Goal: Feedback & Contribution: Leave review/rating

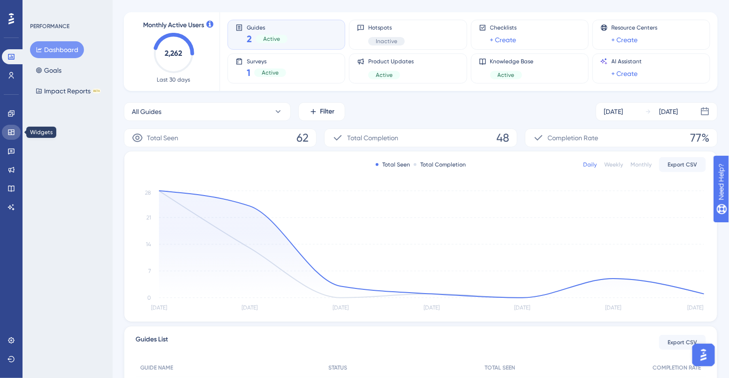
click at [9, 136] on icon at bounding box center [12, 133] width 8 height 8
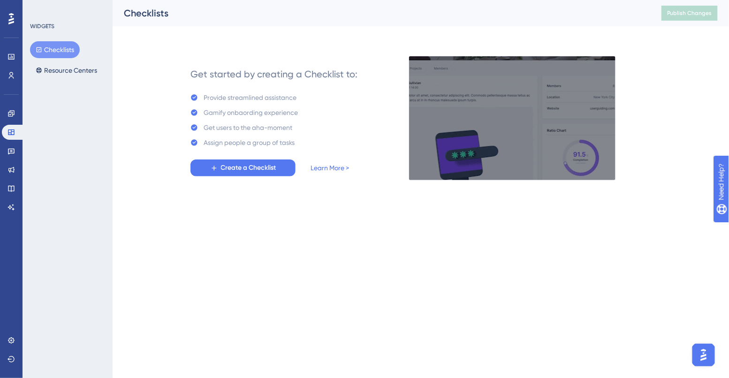
click at [15, 142] on div "Engagement Widgets Feedback Product Updates Knowledge Base AI Assistant" at bounding box center [11, 160] width 19 height 109
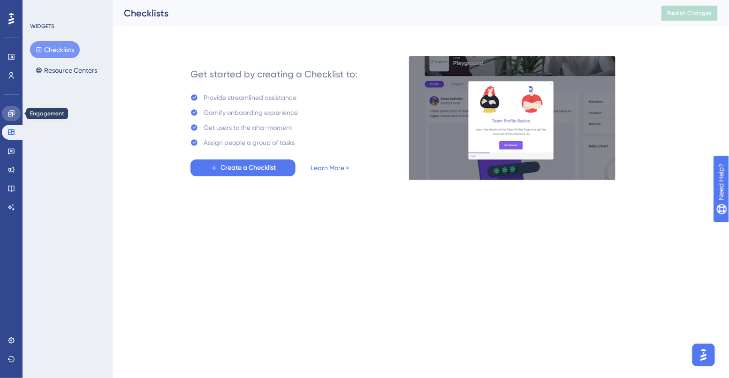
click at [11, 111] on icon at bounding box center [11, 113] width 6 height 6
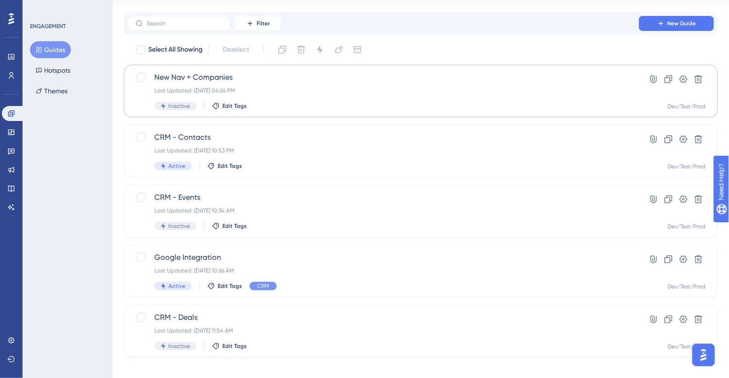
scroll to position [30, 0]
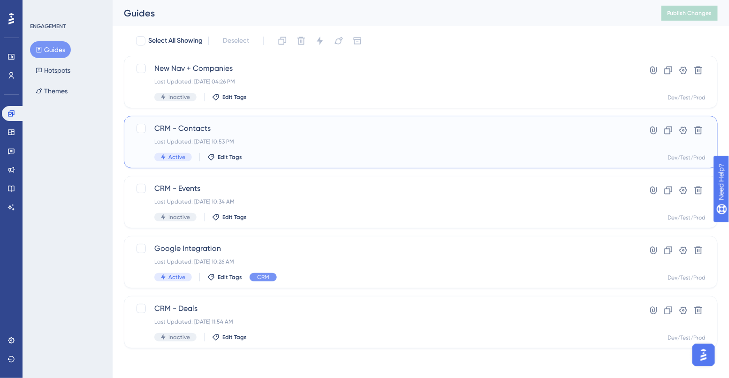
click at [204, 127] on span "CRM - Contacts" at bounding box center [383, 128] width 458 height 11
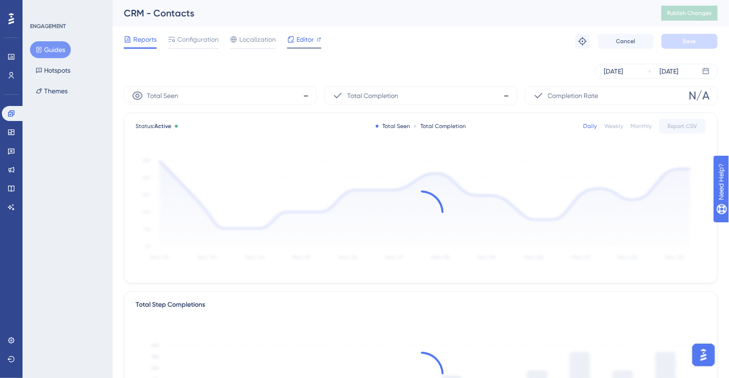
click at [306, 44] on span "Editor" at bounding box center [304, 39] width 17 height 11
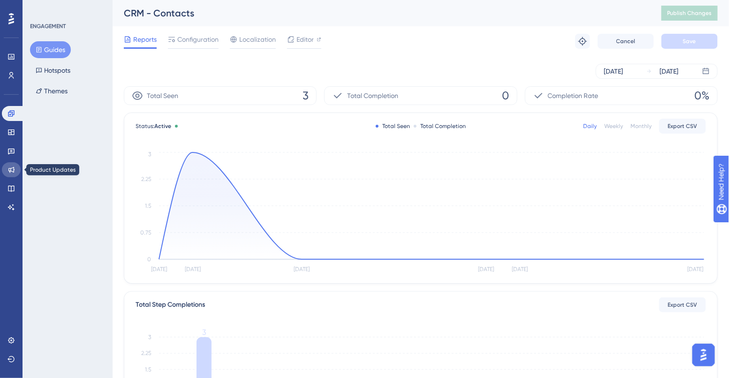
click at [8, 174] on link at bounding box center [11, 169] width 19 height 15
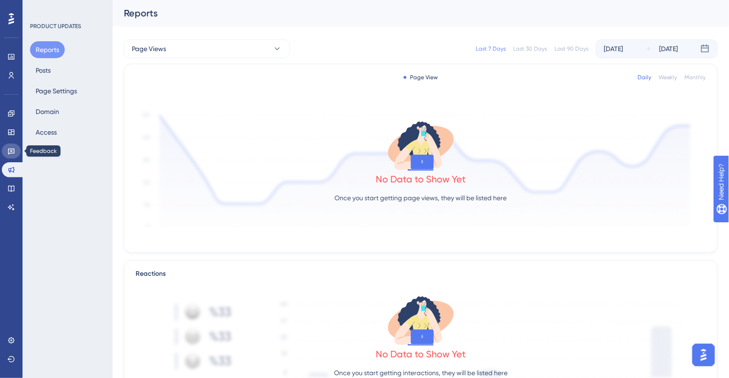
click at [9, 152] on icon at bounding box center [12, 151] width 8 height 8
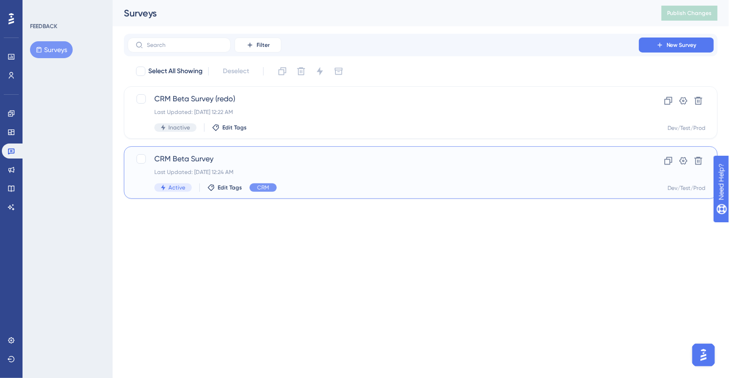
click at [235, 162] on span "CRM Beta Survey" at bounding box center [383, 158] width 458 height 11
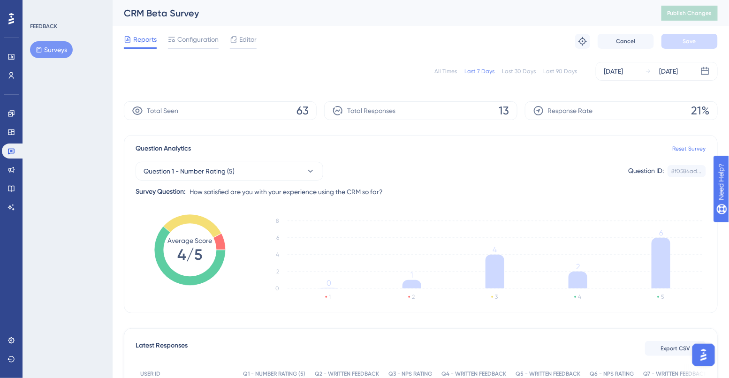
click at [11, 179] on div "Engagement Widgets Feedback Product Updates Knowledge Base AI Assistant" at bounding box center [11, 160] width 19 height 109
click at [11, 172] on icon at bounding box center [12, 170] width 8 height 8
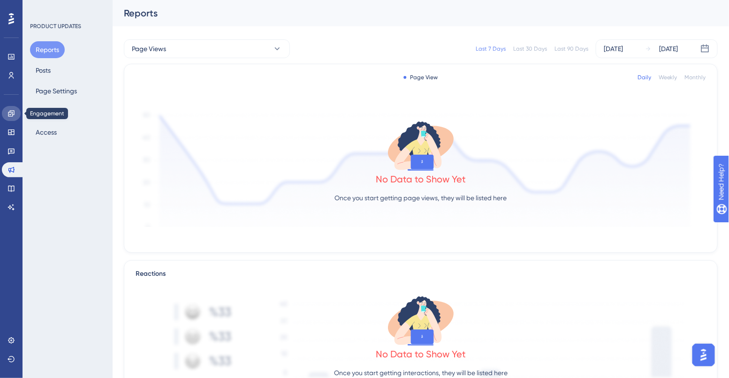
click at [12, 113] on icon at bounding box center [12, 114] width 8 height 8
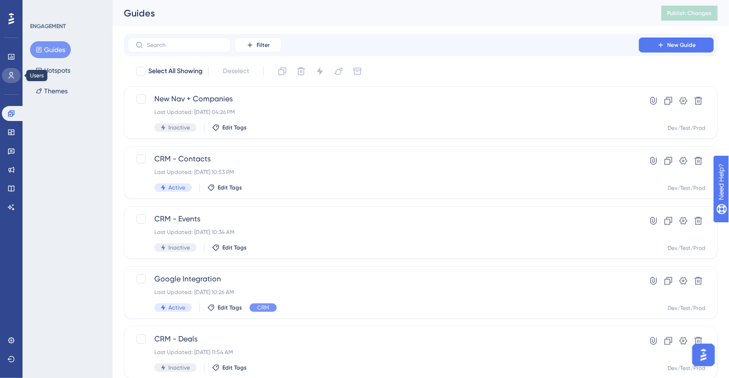
click at [14, 76] on icon at bounding box center [12, 76] width 8 height 8
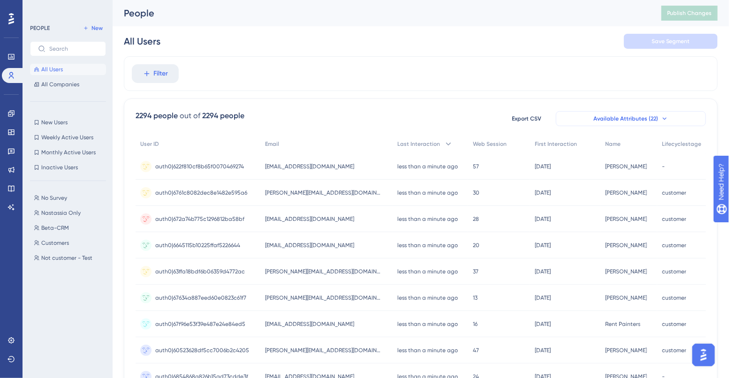
click at [633, 119] on span "Available Attributes (22)" at bounding box center [625, 119] width 65 height 8
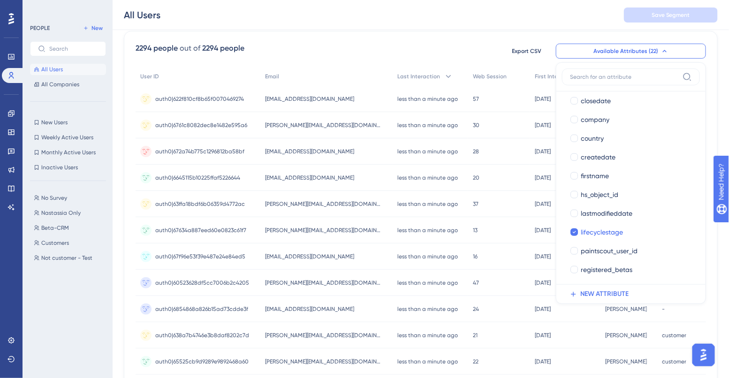
scroll to position [76, 0]
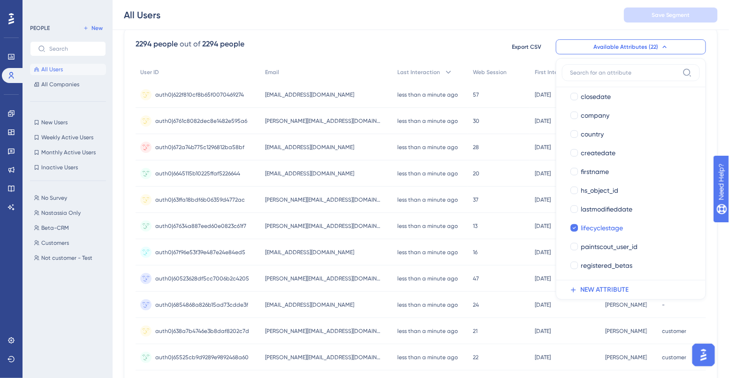
click at [453, 44] on div "2294 people out of 2294 people Export CSV Available Attributes (22) User ID Use…" at bounding box center [421, 46] width 570 height 17
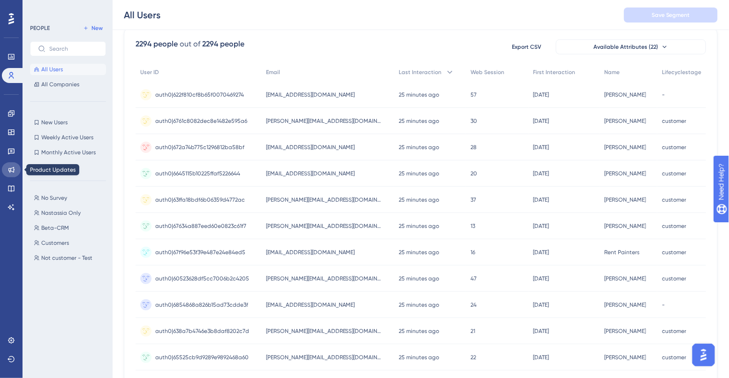
click at [9, 165] on link at bounding box center [11, 169] width 19 height 15
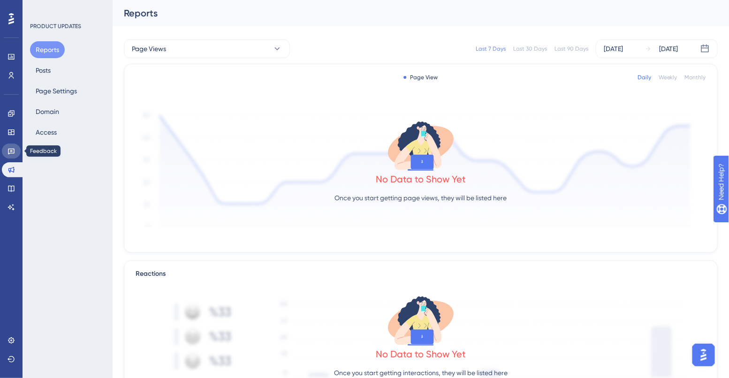
click at [8, 151] on icon at bounding box center [11, 152] width 7 height 6
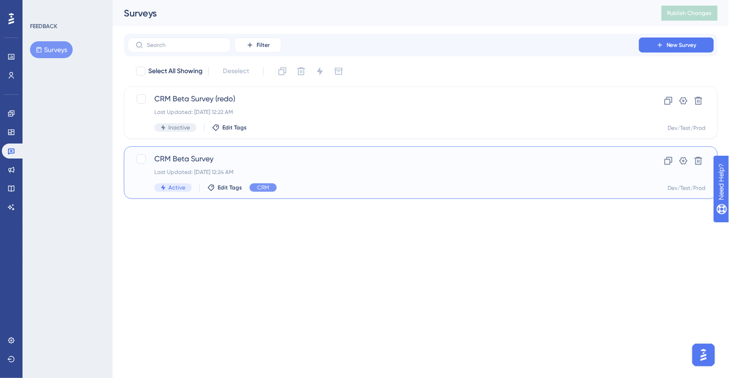
click at [236, 160] on span "CRM Beta Survey" at bounding box center [383, 158] width 458 height 11
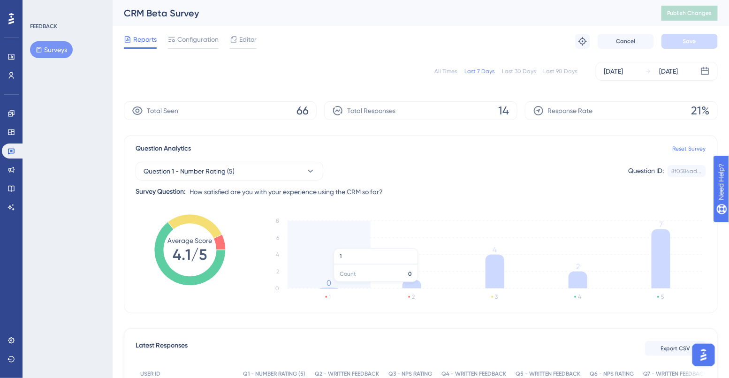
click at [329, 287] on tspan "0" at bounding box center [329, 283] width 5 height 9
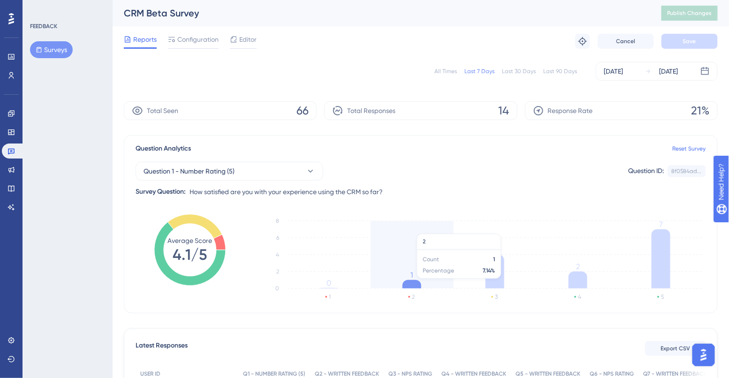
click at [406, 283] on icon at bounding box center [412, 284] width 19 height 8
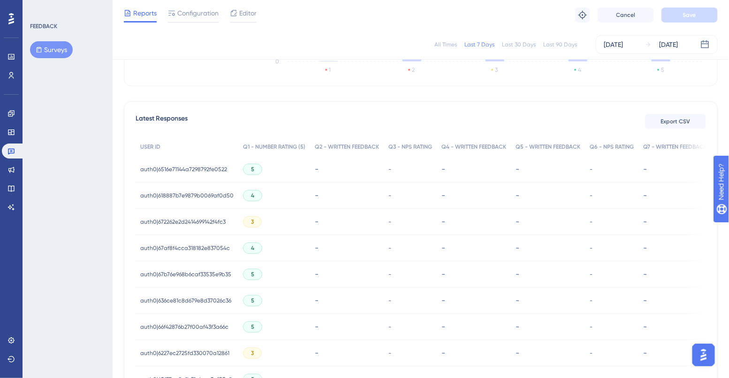
click at [209, 168] on span "auth0|6516e71144a7298792fe0522" at bounding box center [183, 170] width 87 height 8
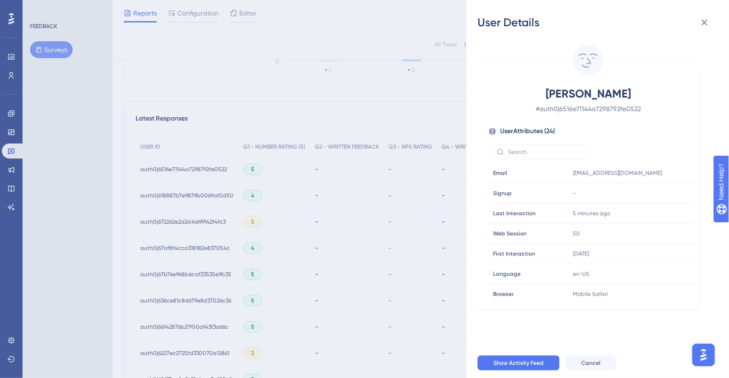
click at [395, 227] on div "User Details Dalton Mayberry # auth0|6516e71144a7298792fe0522 User Attributes (…" at bounding box center [364, 189] width 729 height 378
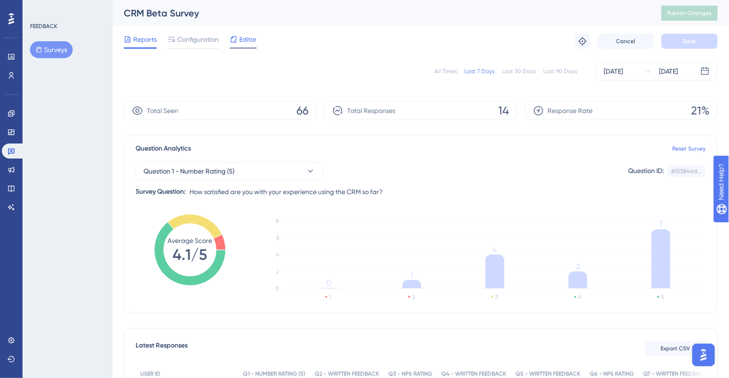
click at [247, 40] on span "Editor" at bounding box center [247, 39] width 17 height 11
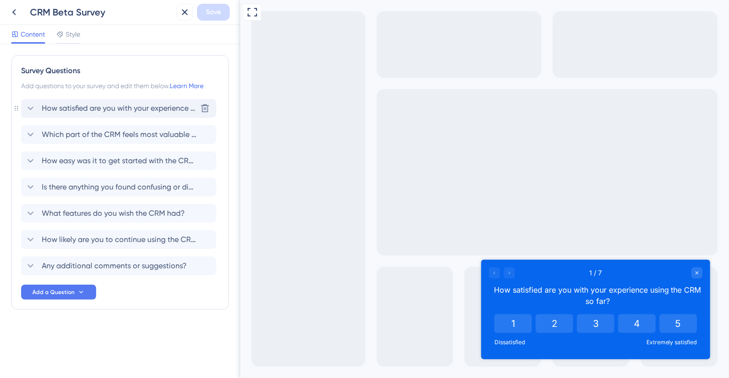
click at [138, 114] on span "How satisfied are you with your experience using the CRM so far?" at bounding box center [119, 108] width 155 height 11
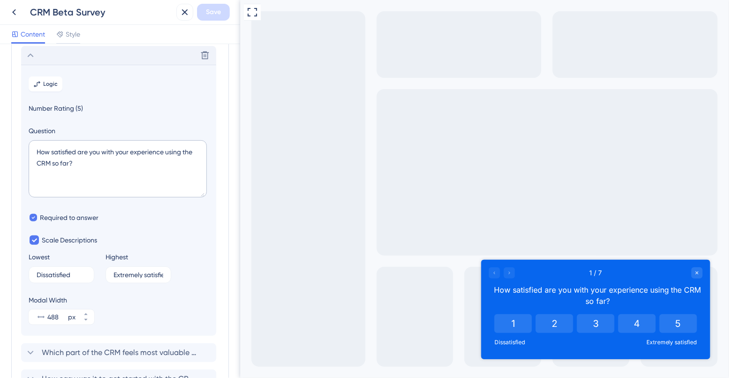
scroll to position [54, 0]
click at [50, 86] on button "Logic" at bounding box center [46, 82] width 34 height 15
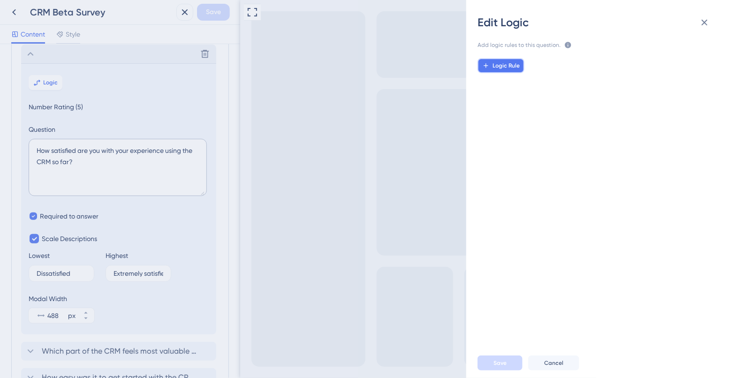
click at [513, 61] on button "Logic Rule" at bounding box center [501, 65] width 47 height 15
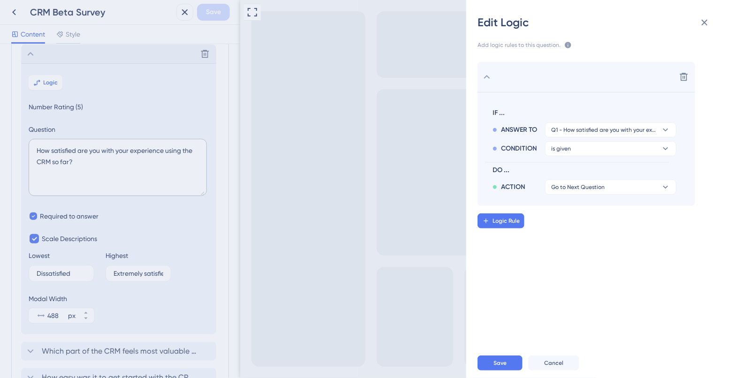
click at [565, 44] on icon at bounding box center [568, 45] width 6 height 6
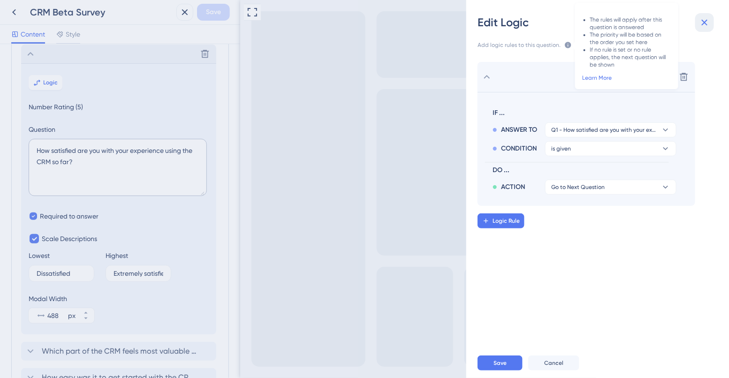
click at [704, 25] on icon at bounding box center [704, 22] width 11 height 11
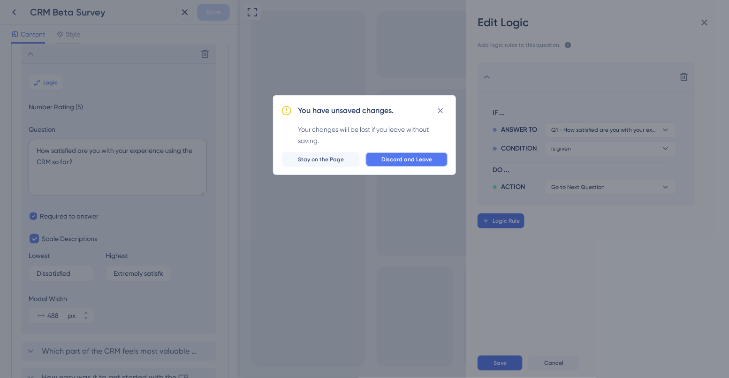
click at [404, 157] on span "Discard and Leave" at bounding box center [406, 160] width 51 height 8
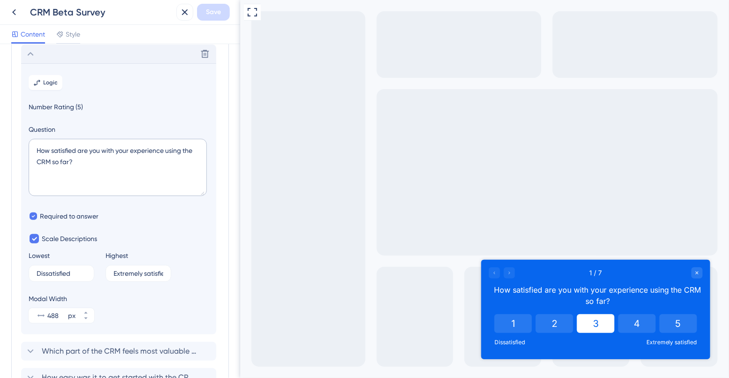
click at [593, 320] on button "3" at bounding box center [596, 323] width 38 height 19
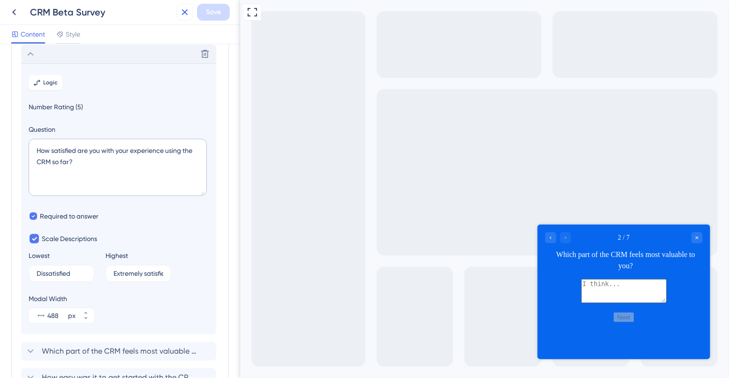
click at [182, 13] on icon at bounding box center [184, 12] width 11 height 11
